Goal: Information Seeking & Learning: Understand process/instructions

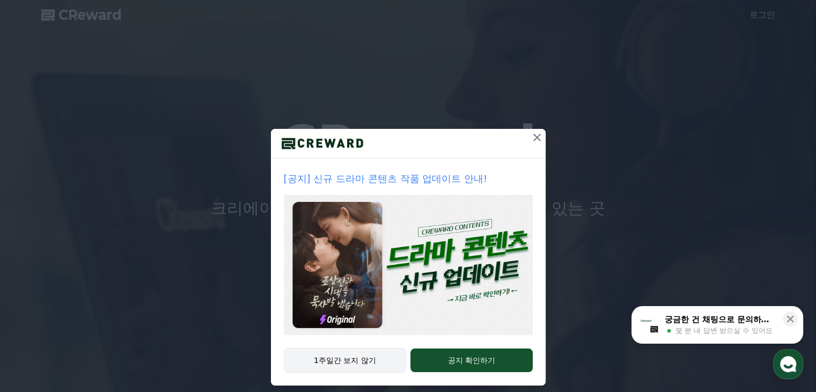
click at [374, 358] on button "1주일간 보지 않기" at bounding box center [345, 360] width 123 height 25
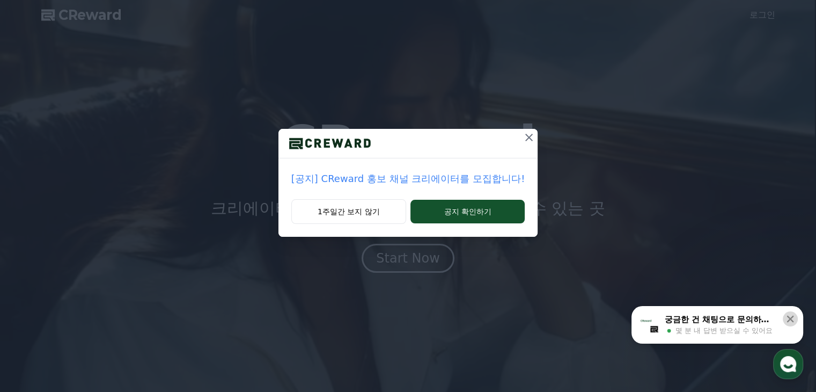
click at [793, 319] on icon at bounding box center [790, 318] width 11 height 11
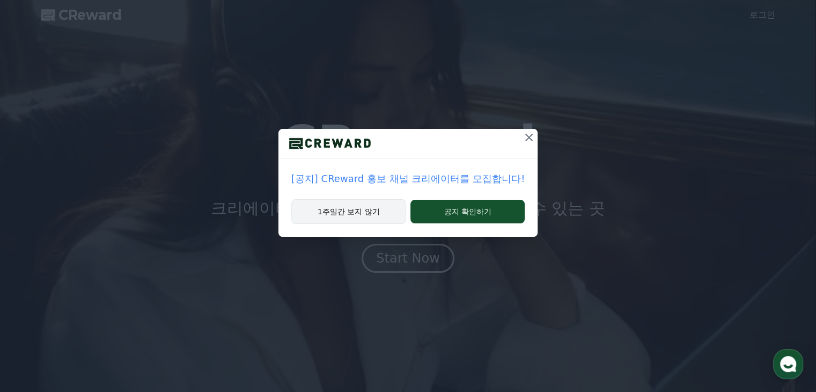
click at [368, 213] on button "1주일간 보지 않기" at bounding box center [348, 211] width 115 height 25
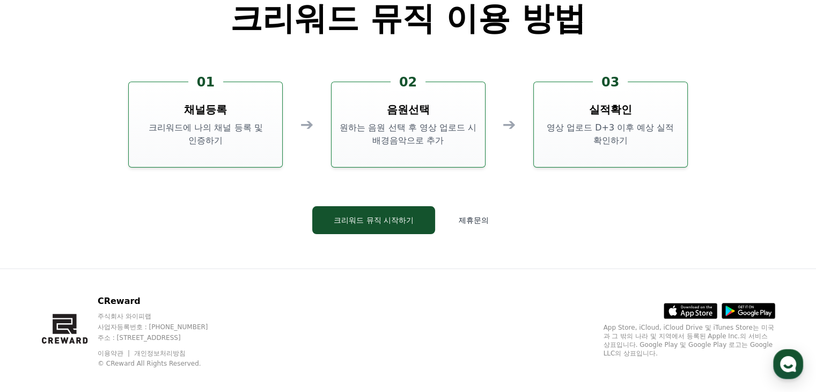
scroll to position [2897, 0]
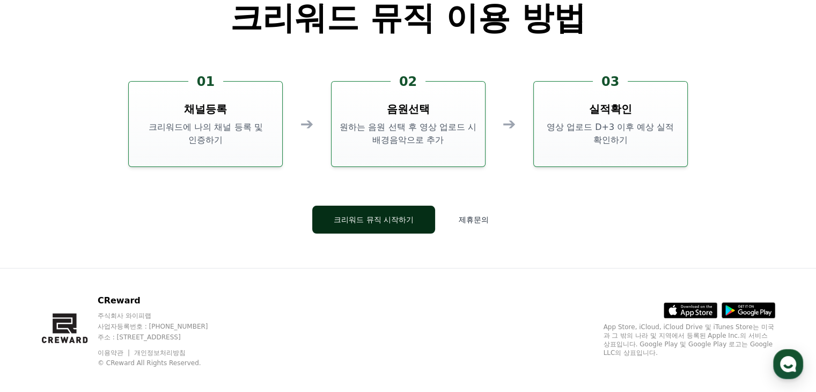
click at [349, 222] on button "크리워드 뮤직 시작하기" at bounding box center [373, 219] width 123 height 28
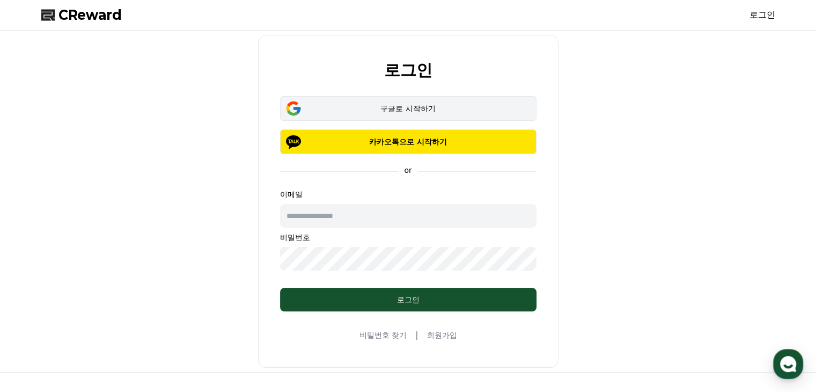
click at [338, 103] on div "구글로 시작하기" at bounding box center [408, 108] width 225 height 11
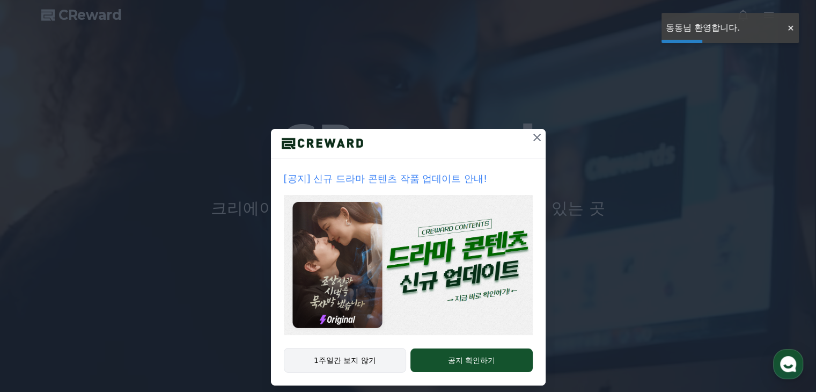
click at [366, 364] on button "1주일간 보지 않기" at bounding box center [345, 360] width 123 height 25
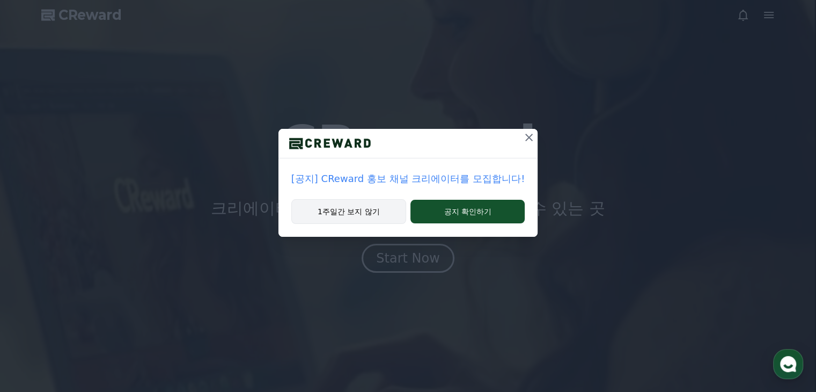
click at [337, 213] on button "1주일간 보지 않기" at bounding box center [348, 211] width 115 height 25
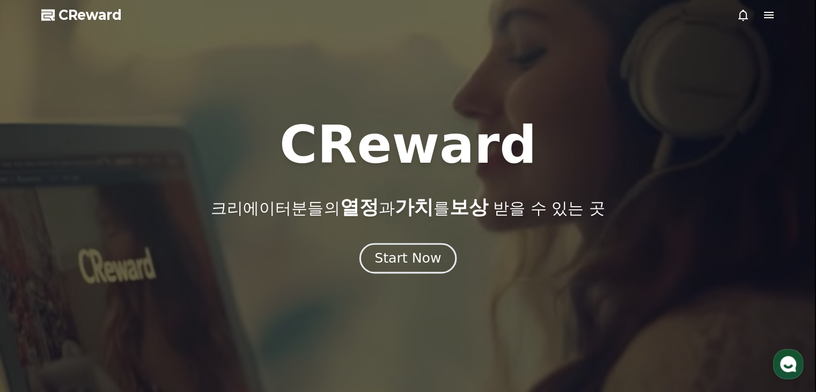
click at [395, 247] on button "Start Now" at bounding box center [407, 258] width 97 height 31
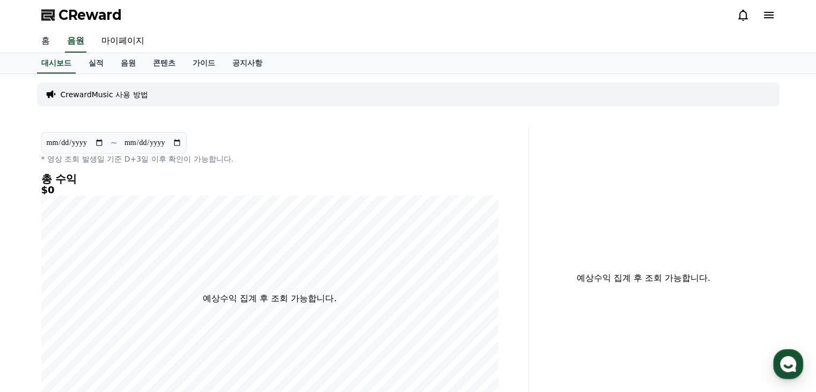
click at [49, 46] on link "홈" at bounding box center [46, 41] width 26 height 23
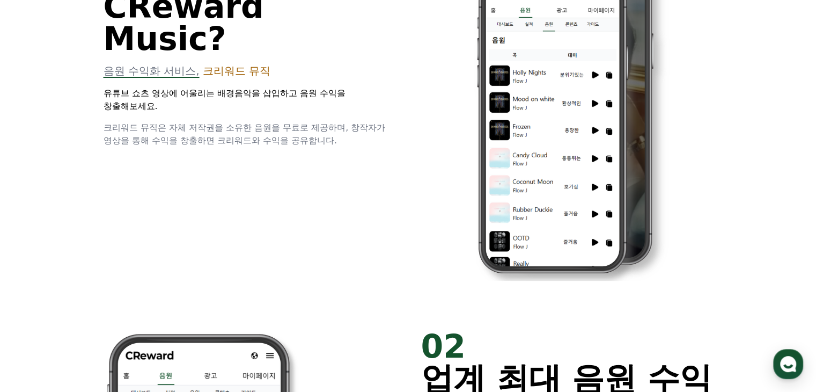
scroll to position [107, 0]
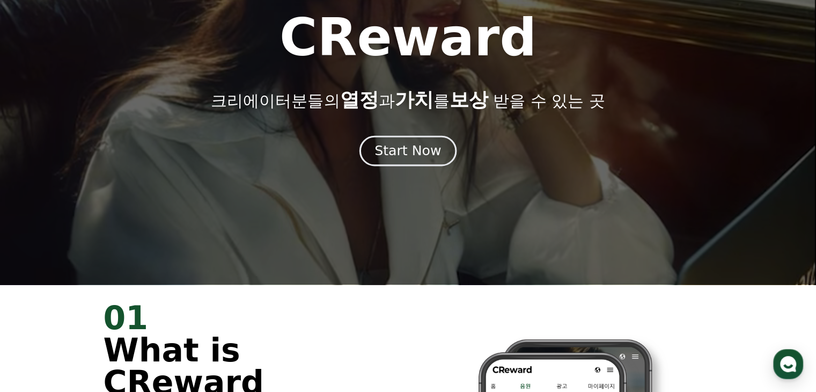
click at [428, 157] on div "Start Now" at bounding box center [407, 151] width 67 height 18
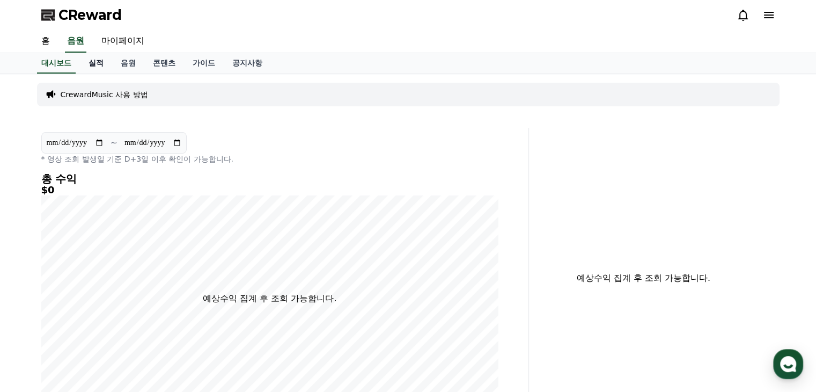
click at [100, 62] on link "실적" at bounding box center [96, 63] width 32 height 20
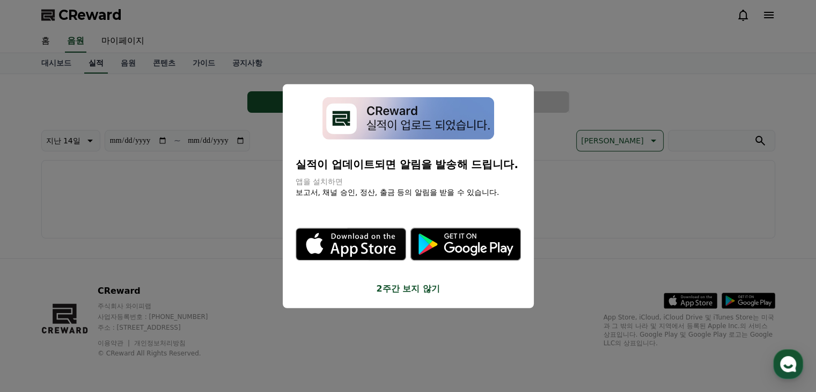
click at [116, 63] on button "close modal" at bounding box center [408, 196] width 816 height 392
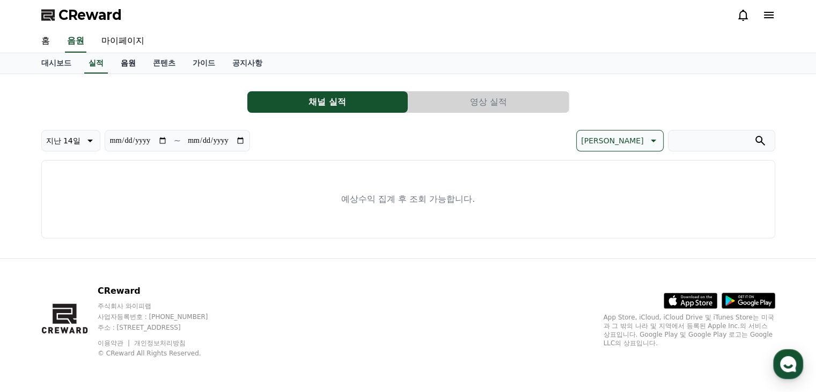
click at [135, 67] on link "음원" at bounding box center [128, 63] width 32 height 20
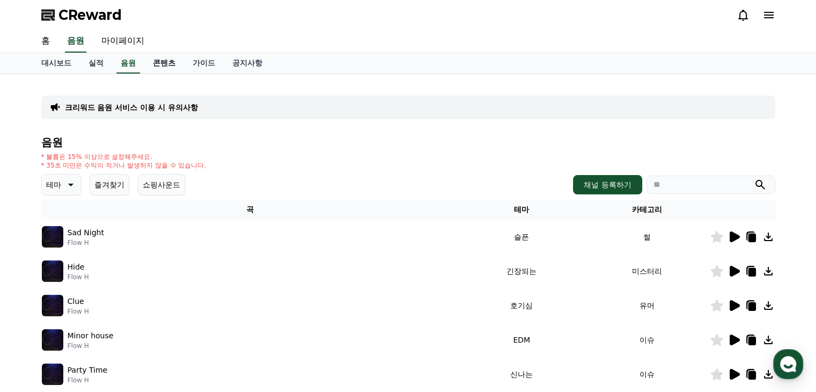
click at [166, 62] on link "콘텐츠" at bounding box center [164, 63] width 40 height 20
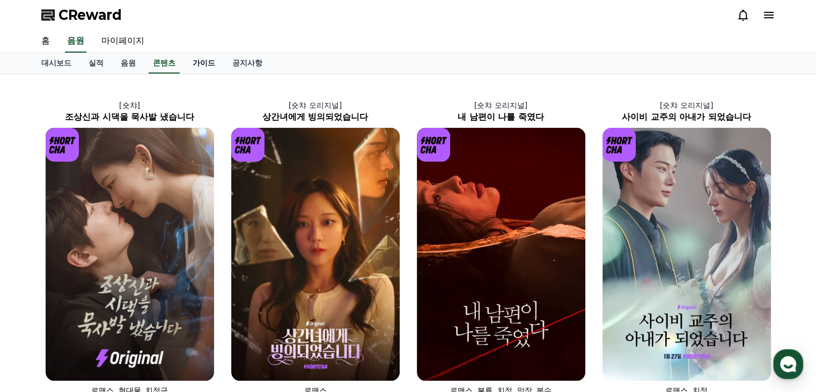
click at [207, 65] on link "가이드" at bounding box center [204, 63] width 40 height 20
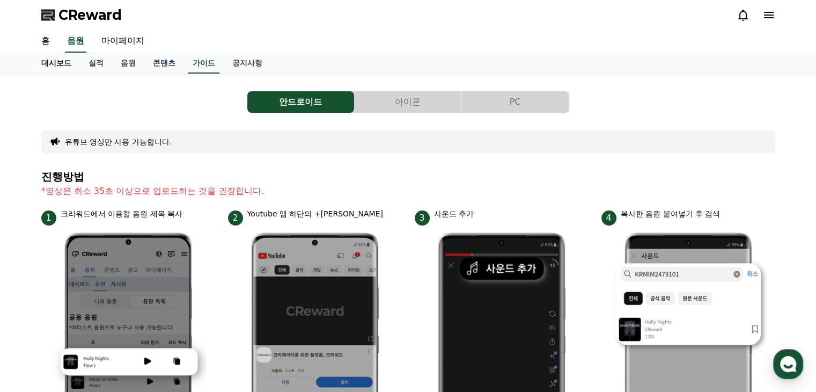
click at [61, 66] on link "대시보드" at bounding box center [56, 63] width 47 height 20
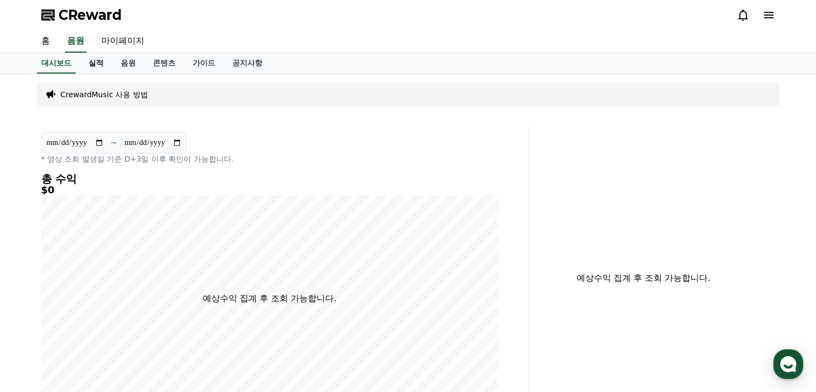
click at [106, 64] on link "실적" at bounding box center [96, 63] width 32 height 20
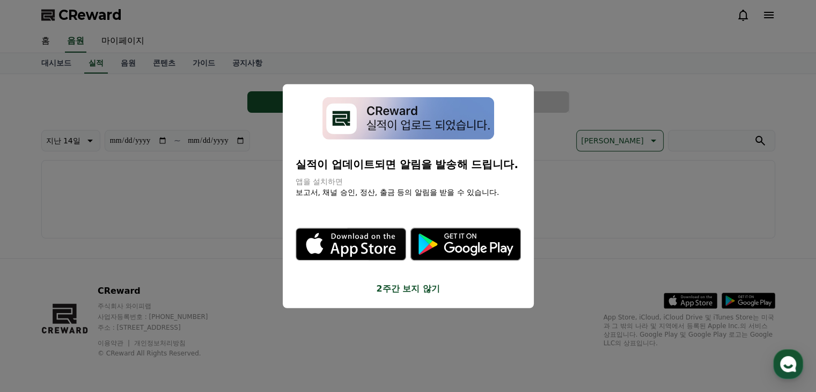
click at [412, 284] on button "2주간 보지 않기" at bounding box center [408, 288] width 225 height 13
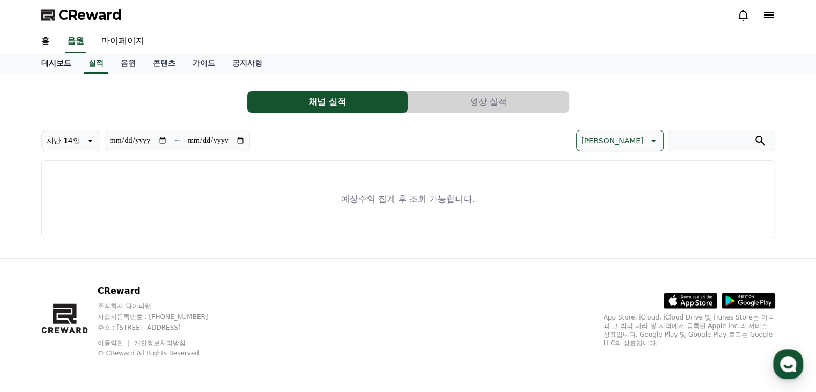
click at [51, 60] on link "대시보드" at bounding box center [56, 63] width 47 height 20
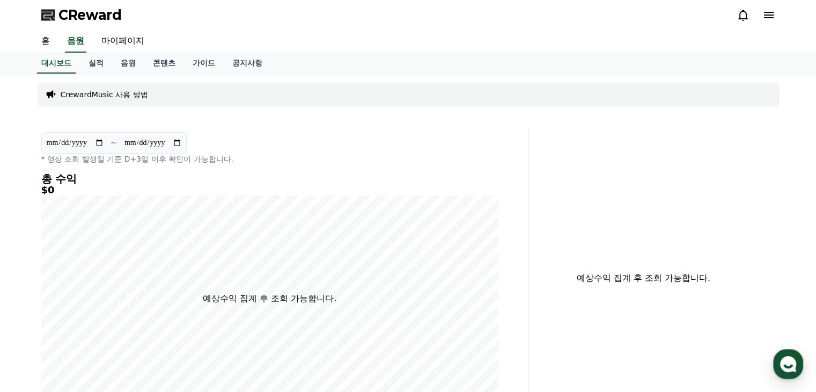
click at [47, 45] on link "홈" at bounding box center [46, 41] width 26 height 23
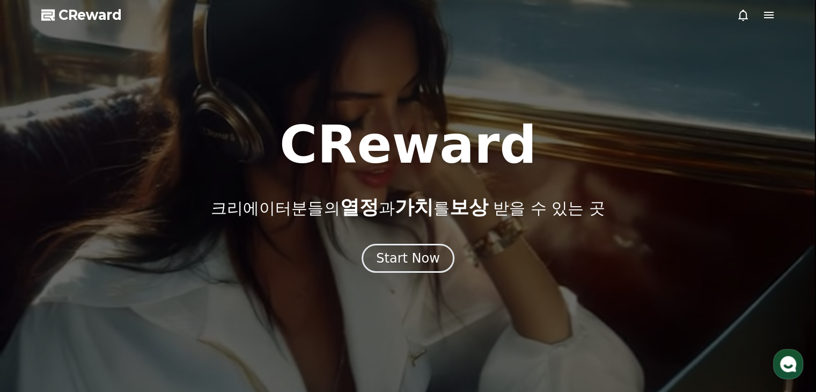
click at [765, 19] on icon at bounding box center [768, 15] width 13 height 13
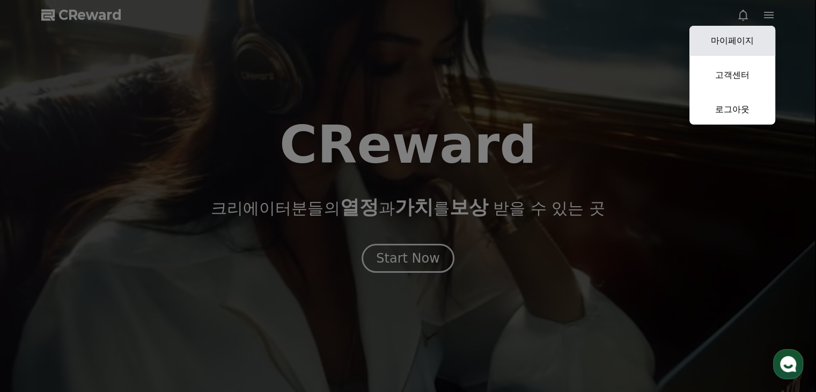
click at [742, 43] on link "마이페이지" at bounding box center [732, 41] width 86 height 30
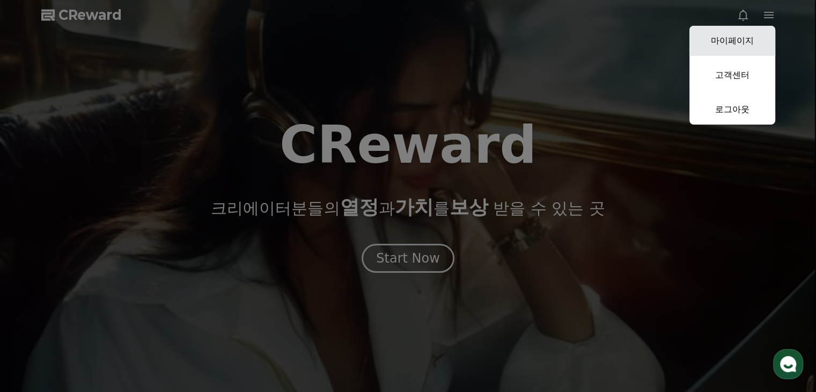
select select "**********"
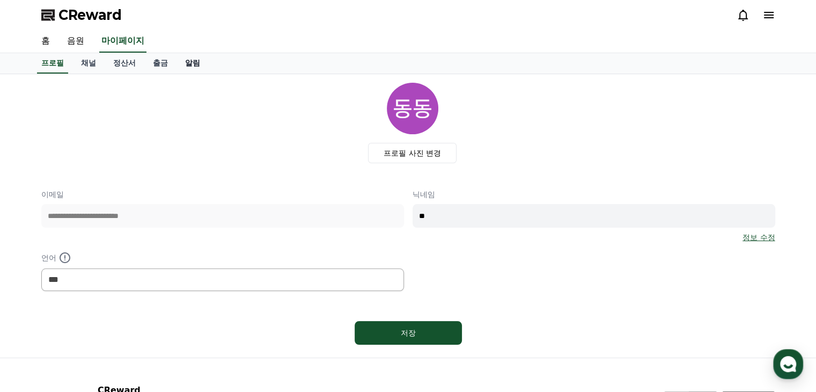
click at [195, 65] on link "알림" at bounding box center [192, 63] width 32 height 20
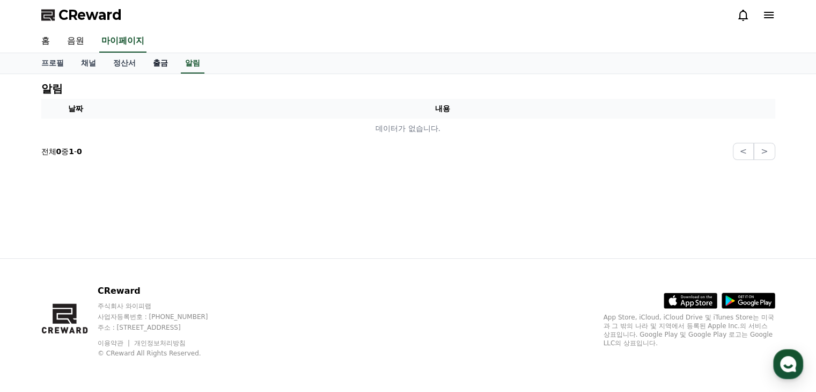
click at [160, 69] on link "출금" at bounding box center [160, 63] width 32 height 20
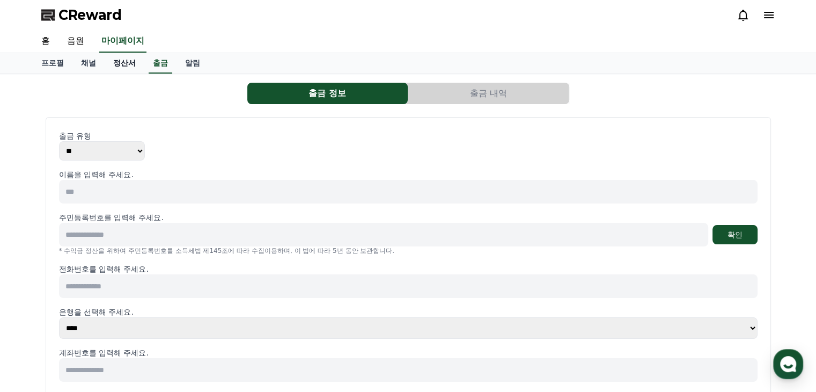
click at [127, 68] on link "정산서" at bounding box center [125, 63] width 40 height 20
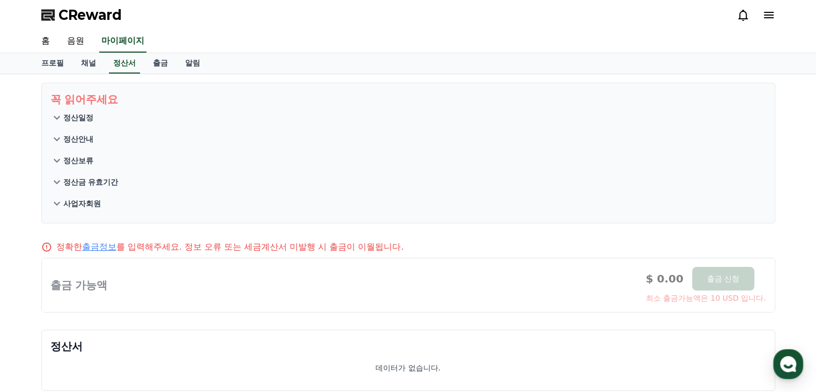
click at [77, 138] on p "정산안내" at bounding box center [78, 139] width 30 height 11
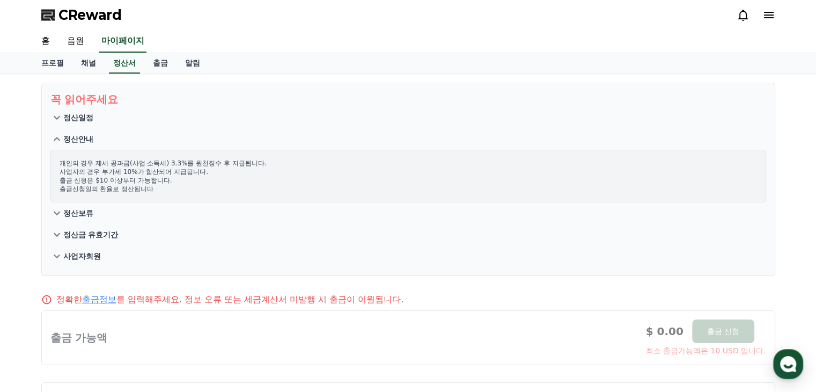
click at [82, 109] on button "정산일정" at bounding box center [408, 117] width 716 height 21
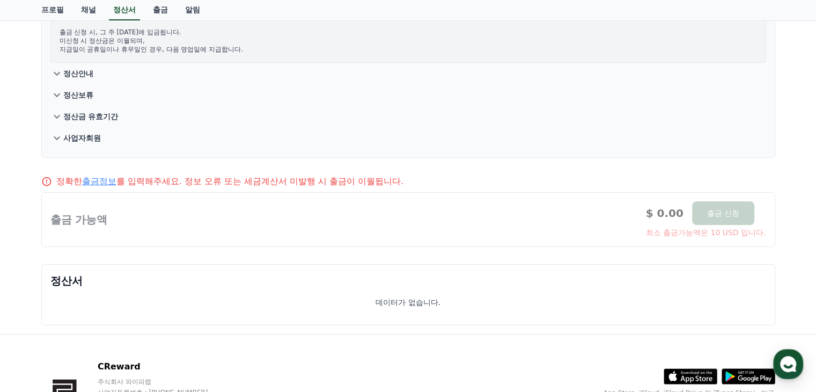
scroll to position [65, 0]
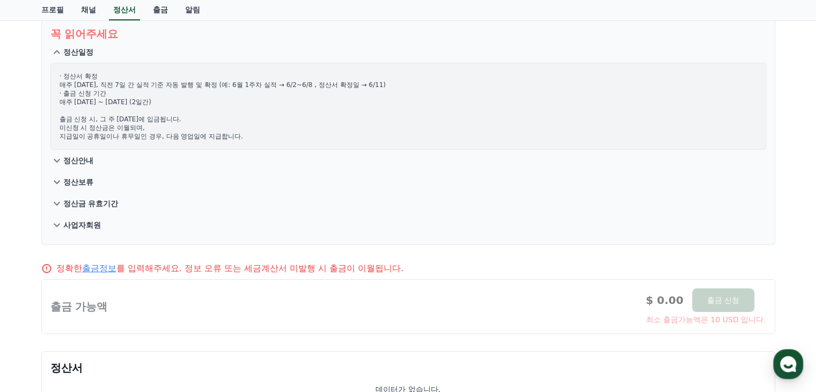
click at [82, 199] on p "정산금 유효기간" at bounding box center [90, 203] width 55 height 11
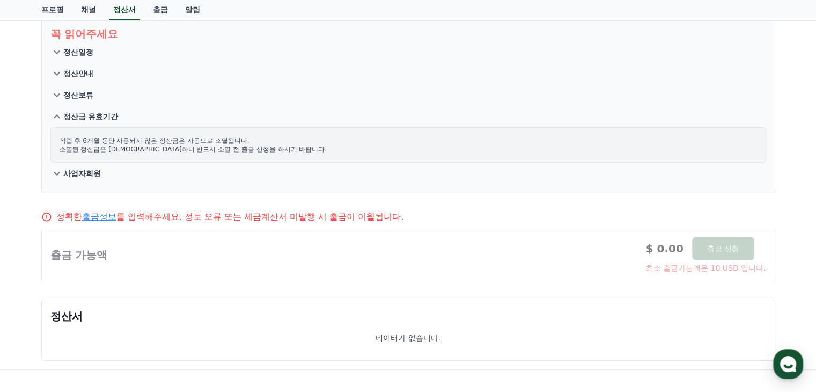
click at [80, 94] on p "정산보류" at bounding box center [78, 95] width 30 height 11
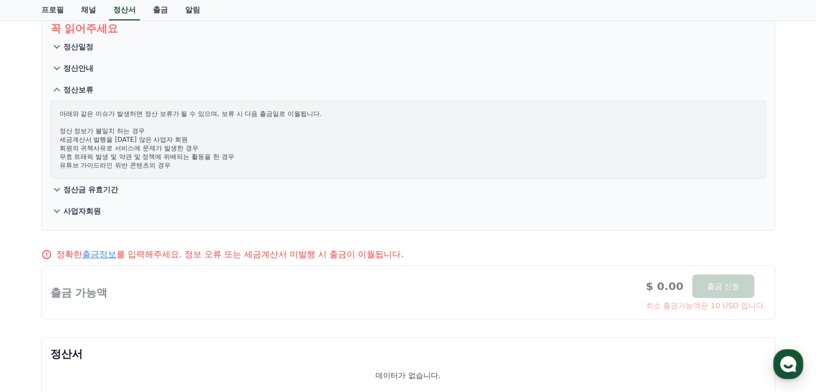
scroll to position [0, 0]
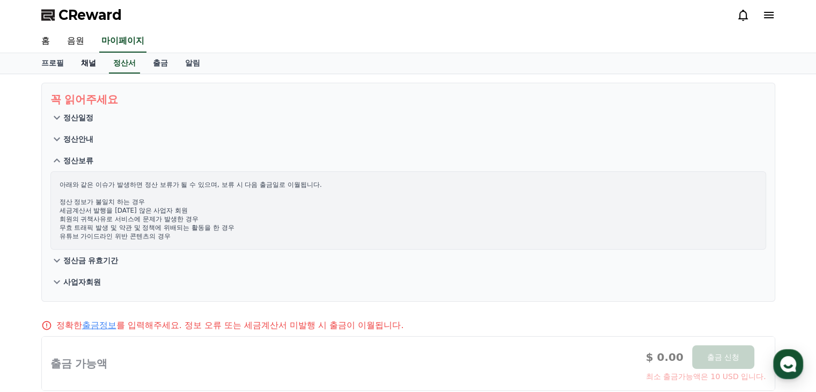
click at [86, 64] on link "채널" at bounding box center [88, 63] width 32 height 20
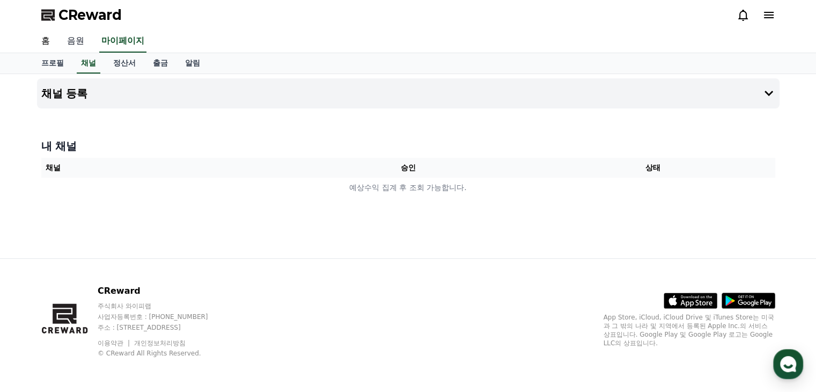
click at [79, 47] on link "음원" at bounding box center [75, 41] width 34 height 23
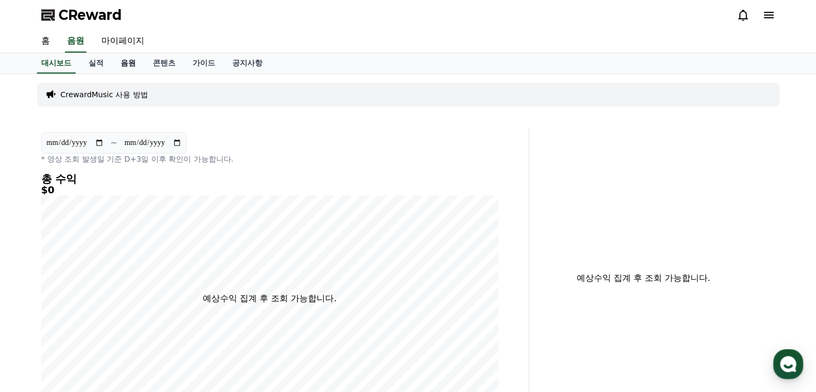
click at [129, 68] on link "음원" at bounding box center [128, 63] width 32 height 20
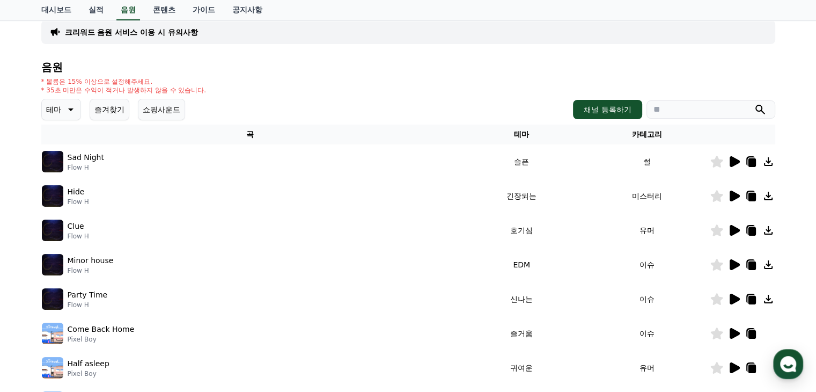
scroll to position [107, 0]
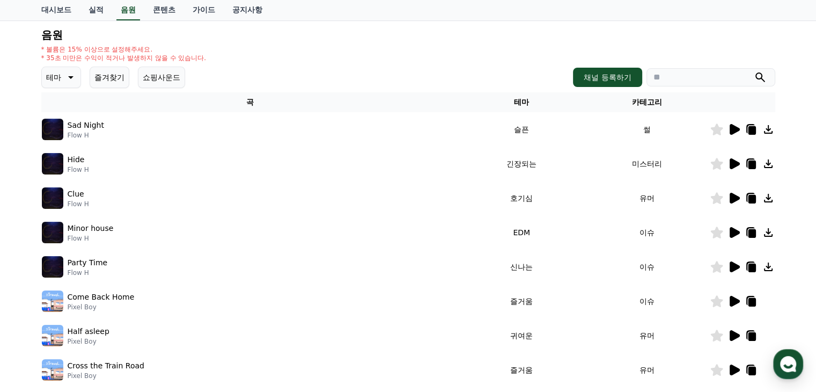
click at [735, 129] on icon at bounding box center [735, 129] width 10 height 11
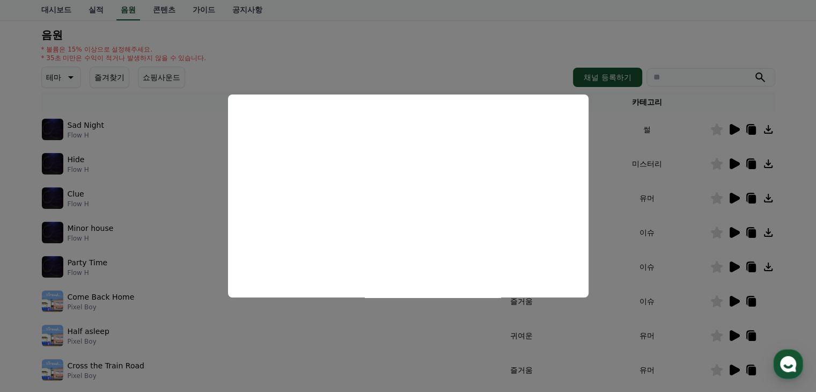
click at [353, 73] on button "close modal" at bounding box center [408, 196] width 816 height 392
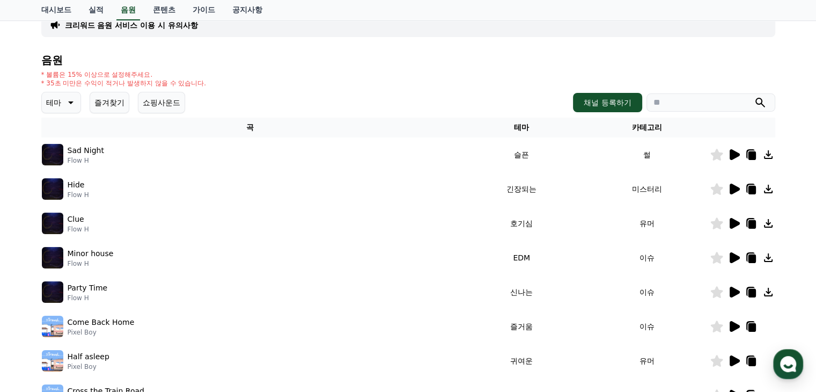
scroll to position [0, 0]
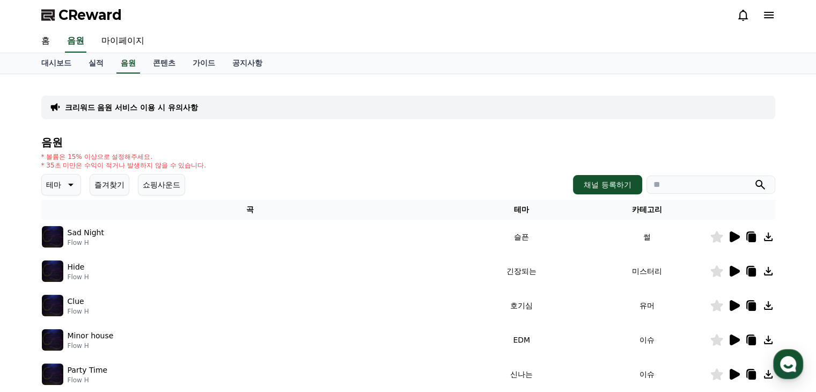
click at [736, 274] on icon at bounding box center [733, 270] width 13 height 13
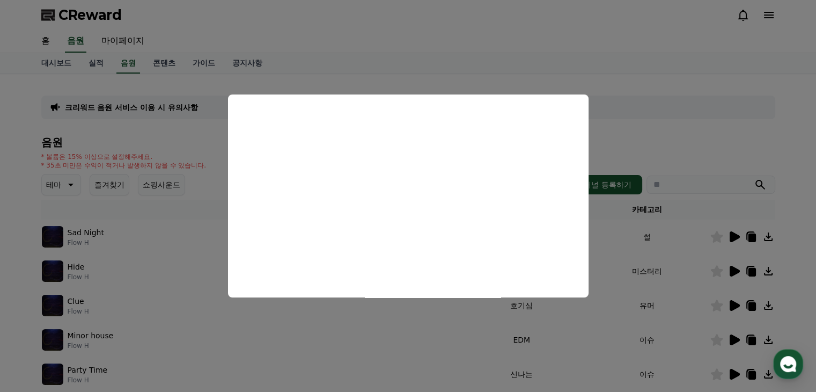
click at [704, 114] on button "close modal" at bounding box center [408, 196] width 816 height 392
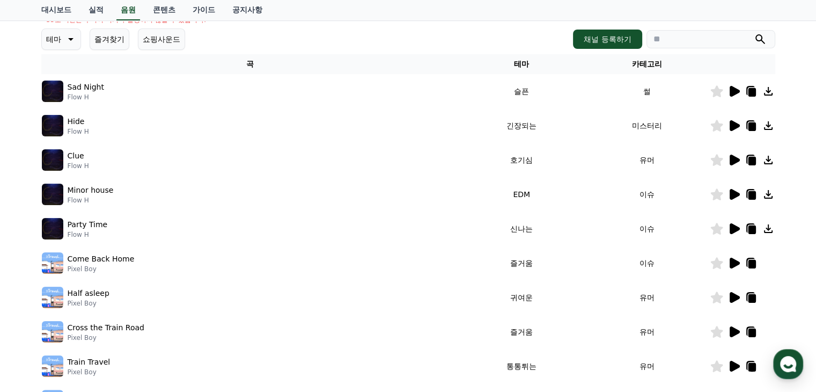
scroll to position [215, 0]
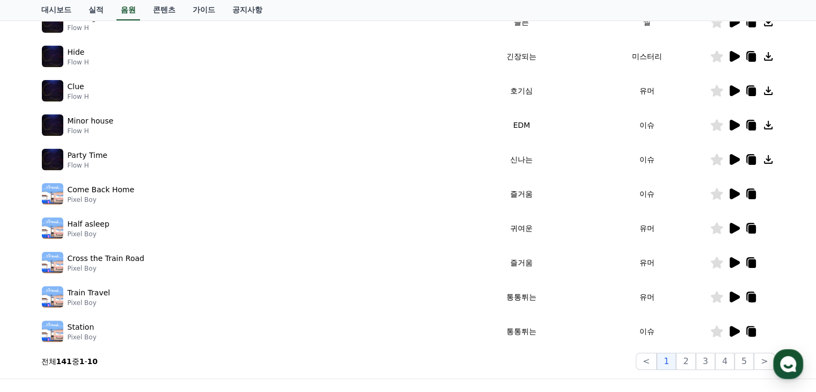
click at [731, 265] on icon at bounding box center [735, 262] width 10 height 11
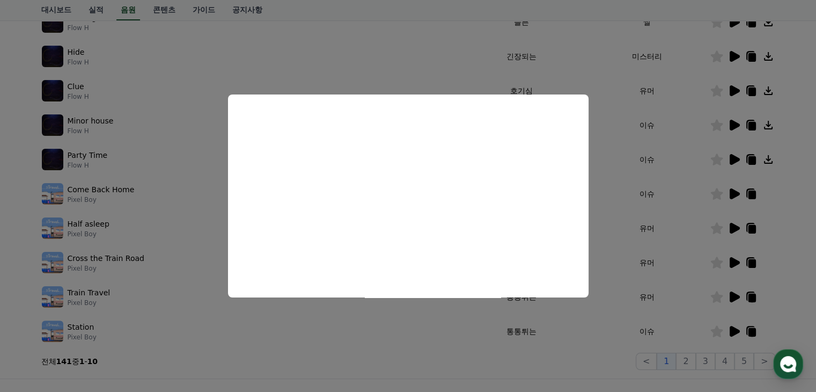
click at [373, 351] on button "close modal" at bounding box center [408, 196] width 816 height 392
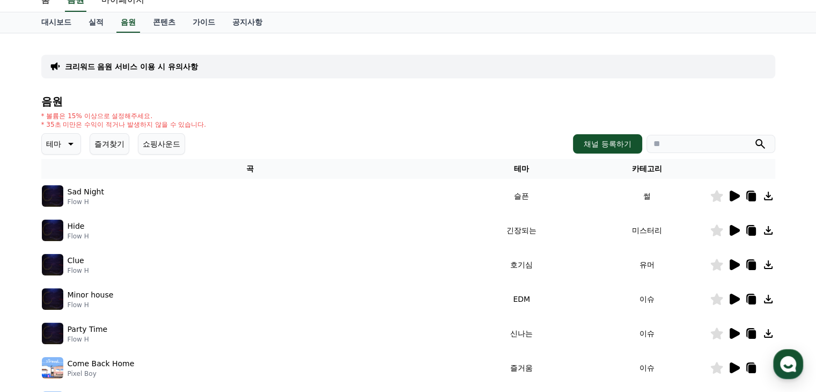
scroll to position [0, 0]
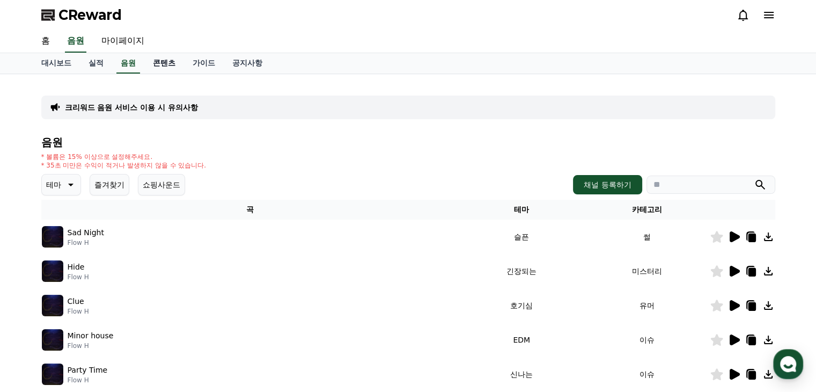
click at [168, 63] on link "콘텐츠" at bounding box center [164, 63] width 40 height 20
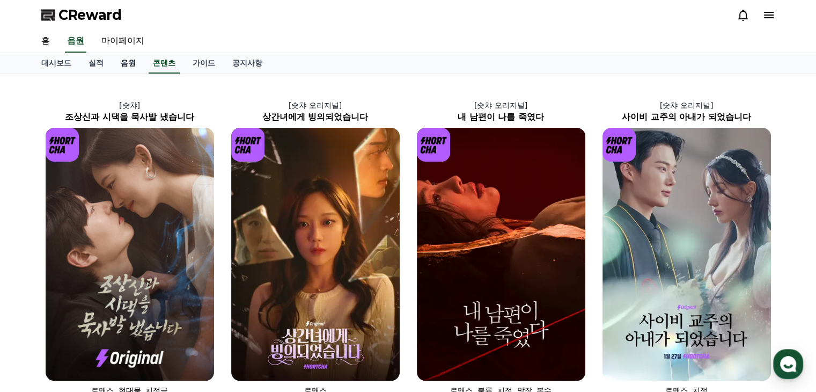
click at [127, 68] on link "음원" at bounding box center [128, 63] width 32 height 20
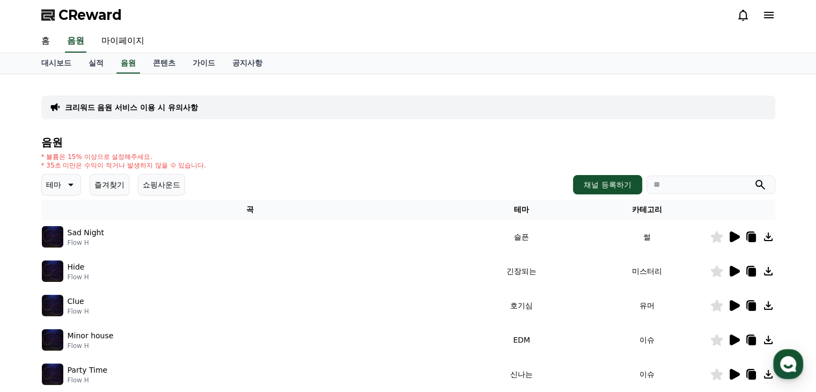
click at [39, 76] on div "크리워드 음원 서비스 이용 시 유의사항 음원 * 볼륨은 15% 이상으로 설정해주세요. * 35초 미만은 수익이 적거나 발생하지 않을 수 있습니…" at bounding box center [408, 333] width 751 height 519
click at [47, 69] on link "대시보드" at bounding box center [56, 63] width 47 height 20
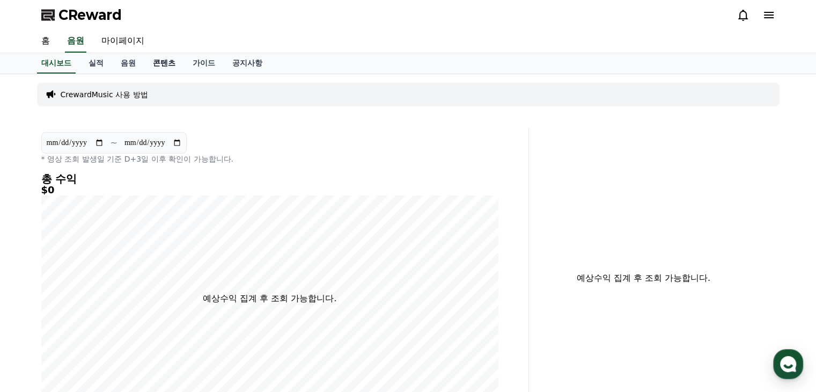
click at [167, 62] on link "콘텐츠" at bounding box center [164, 63] width 40 height 20
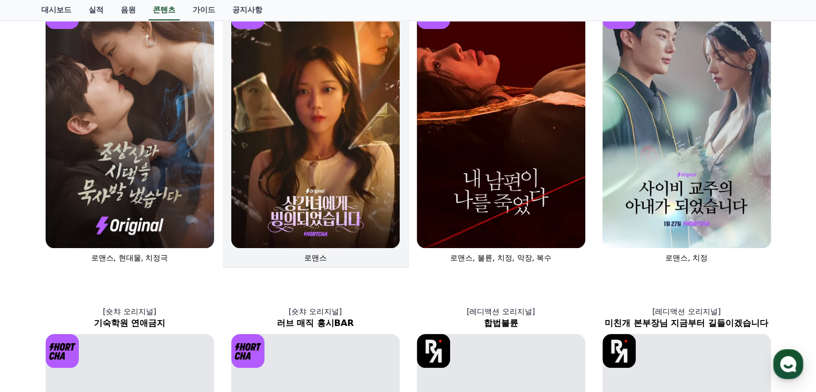
scroll to position [107, 0]
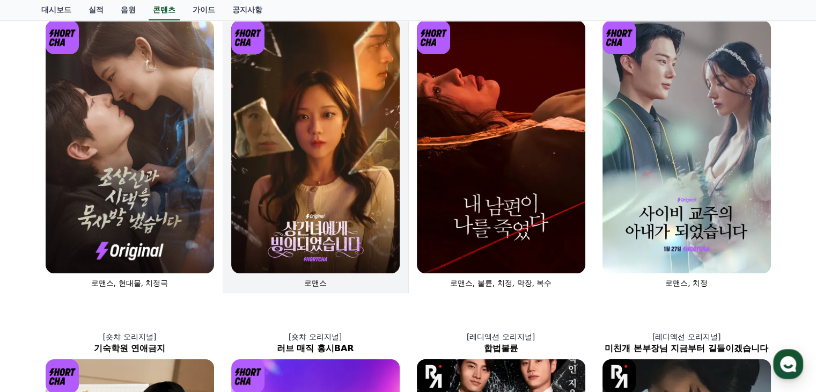
click at [345, 232] on img at bounding box center [315, 146] width 168 height 253
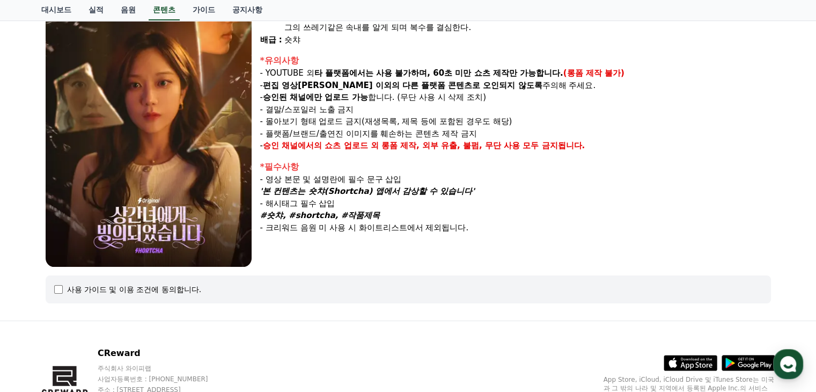
scroll to position [96, 0]
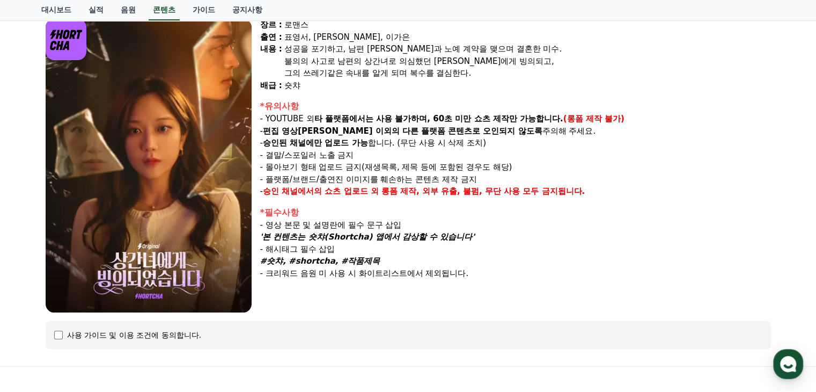
drag, startPoint x: 309, startPoint y: 191, endPoint x: 491, endPoint y: 196, distance: 182.4
click at [493, 192] on p "- 승인 채널에서의 쇼츠 업로드 외 롱폼 제작, 외부 유출, 불펌, 무단 사용 모두 금지됩니다." at bounding box center [515, 191] width 511 height 12
click at [439, 232] on em "'본 컨텐츠는 숏챠(Shortcha) 앱에서 감상할 수 있습니다'" at bounding box center [367, 237] width 215 height 10
drag, startPoint x: 490, startPoint y: 265, endPoint x: 355, endPoint y: 109, distance: 206.4
click at [355, 106] on div "장르 : 로맨스 출연 : 표영서, [PERSON_NAME], [PERSON_NAME]은 [PERSON_NAME] : 성공을 포기하고, 남편 […" at bounding box center [515, 165] width 511 height 293
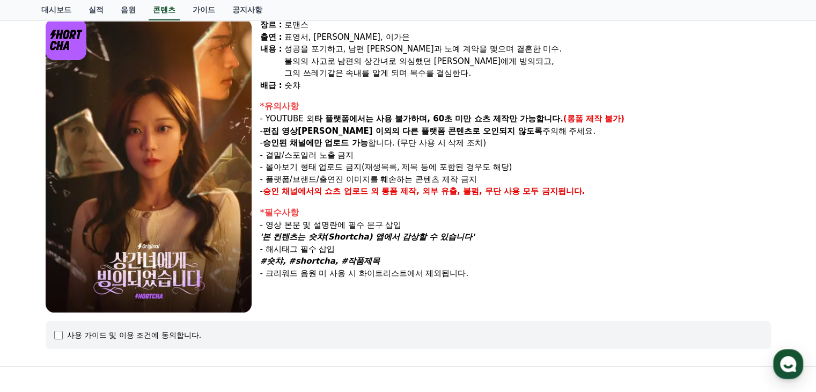
click at [412, 212] on div "*필수사항" at bounding box center [515, 212] width 511 height 13
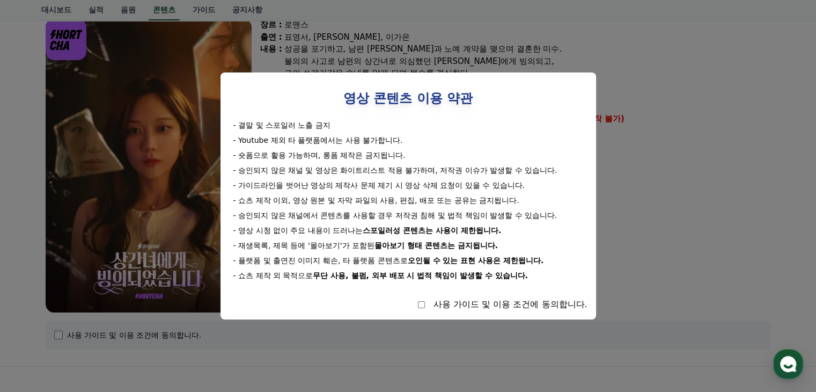
click at [441, 305] on div "사용 가이드 및 이용 조건에 동의합니다." at bounding box center [510, 304] width 154 height 13
click at [425, 307] on div "사용 가이드 및 이용 조건에 동의합니다." at bounding box center [408, 304] width 358 height 13
select select
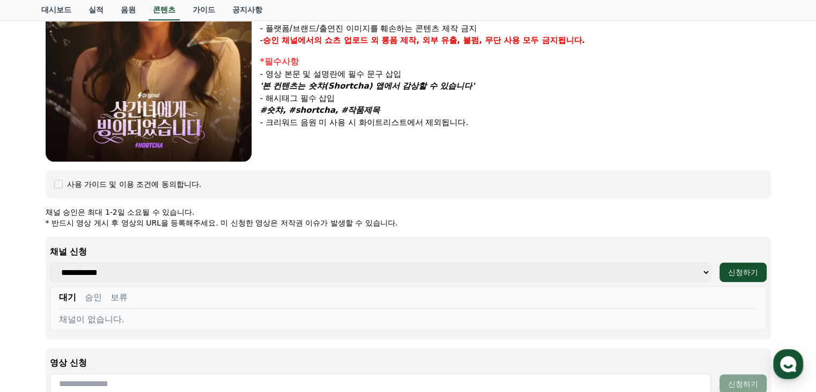
scroll to position [0, 0]
